Goal: Transaction & Acquisition: Purchase product/service

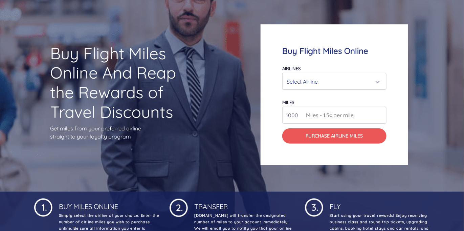
scroll to position [54, 0]
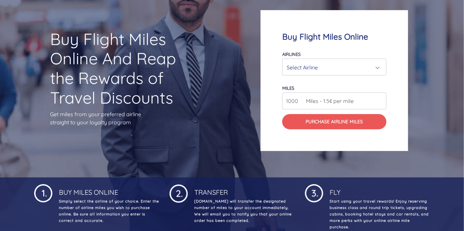
click at [378, 64] on div "Select Airline" at bounding box center [331, 67] width 91 height 13
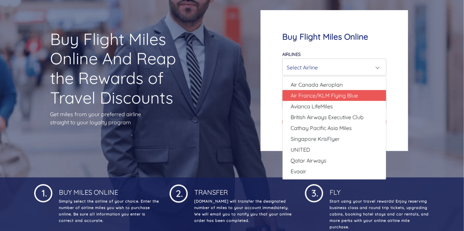
click at [328, 93] on span "Air France/KLM Flying Blue" at bounding box center [323, 95] width 67 height 8
select select "Air France/KLM Flying Blue"
type input "49000"
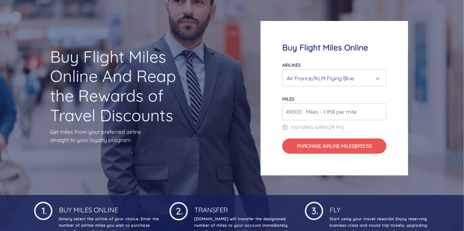
scroll to position [27, 0]
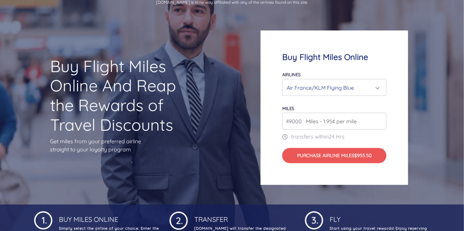
click at [377, 88] on div "Air France/KLM Flying Blue" at bounding box center [331, 87] width 91 height 13
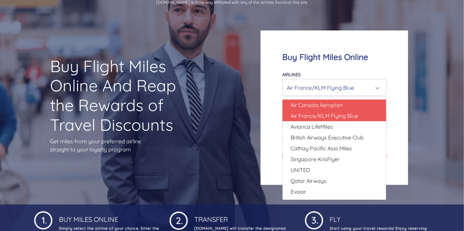
click at [337, 104] on span "Air Canada Aeroplan" at bounding box center [316, 105] width 52 height 8
select select "Air Canada Aeroplan"
type input "80000"
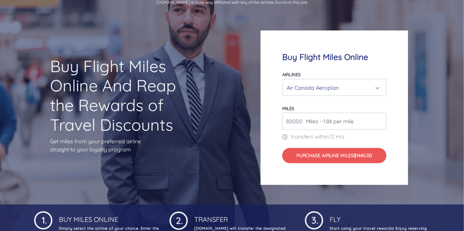
click at [377, 87] on div "Air Canada Aeroplan" at bounding box center [331, 87] width 91 height 13
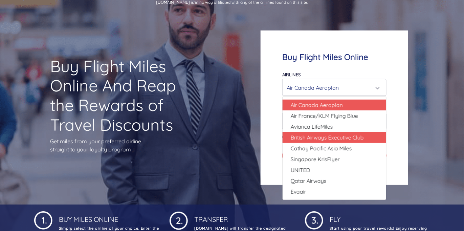
click at [347, 136] on span "British Airways Executive Club" at bounding box center [326, 137] width 73 height 8
select select "British Airways Executive Club"
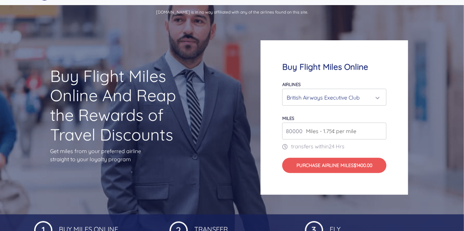
scroll to position [0, 0]
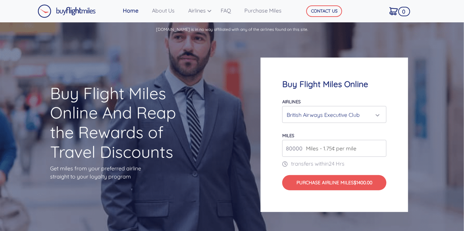
click at [128, 8] on link "Home" at bounding box center [134, 11] width 29 height 14
click at [161, 10] on link "About Us" at bounding box center [167, 11] width 36 height 14
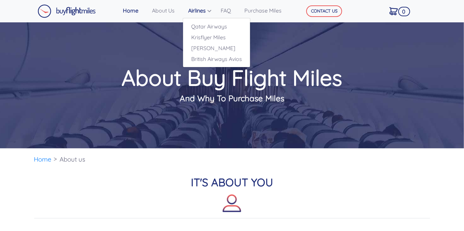
click at [210, 9] on link "Airlines" at bounding box center [201, 11] width 32 height 14
click at [265, 10] on link "Purchase Miles" at bounding box center [266, 11] width 51 height 14
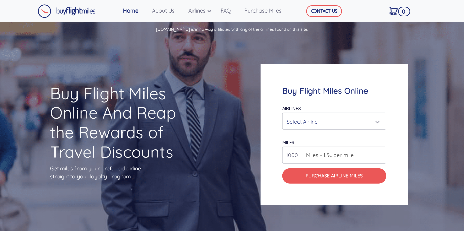
click at [69, 9] on img at bounding box center [67, 11] width 58 height 14
click at [393, 10] on img at bounding box center [393, 11] width 8 height 8
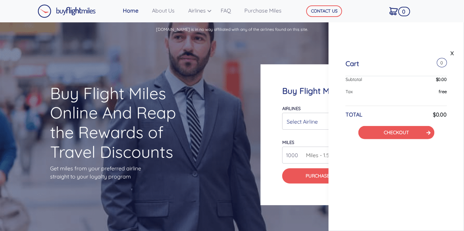
click at [301, 32] on div "Buy Flight Miles Online Airlines Air Canada Aeroplan Air France/KLM Flying Blue…" at bounding box center [347, 135] width 185 height 206
click at [237, 36] on div "Buyflightmiles.com is in no way affiliated with any of the airlines found on th…" at bounding box center [232, 172] width 464 height 300
click at [262, 11] on link "Purchase Miles" at bounding box center [266, 11] width 51 height 14
click at [129, 10] on link "Home" at bounding box center [134, 11] width 29 height 14
